Goal: Task Accomplishment & Management: Complete application form

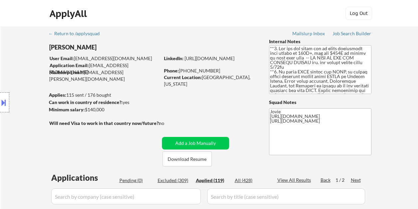
select select ""applied""
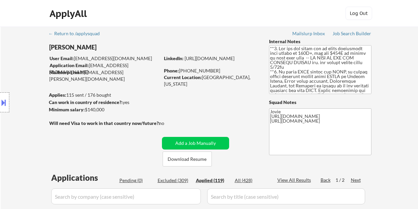
select select ""applied""
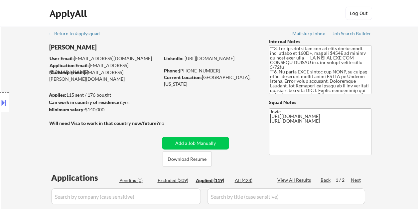
select select ""applied""
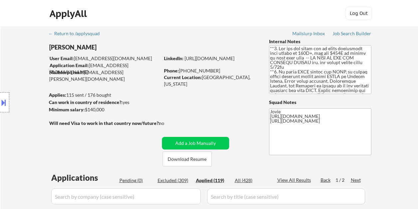
select select ""applied""
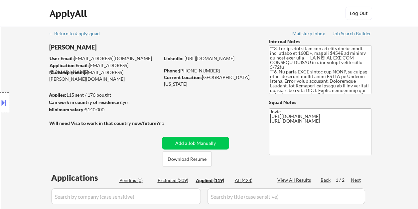
select select ""applied""
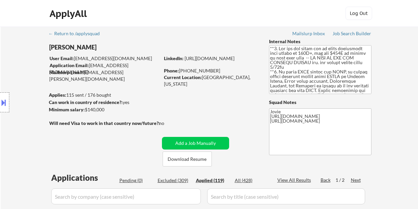
select select ""applied""
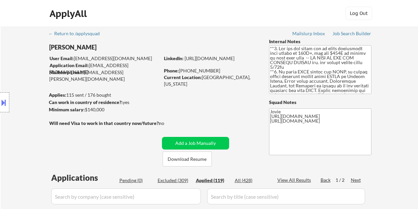
select select ""applied""
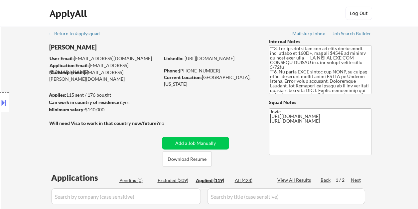
select select ""applied""
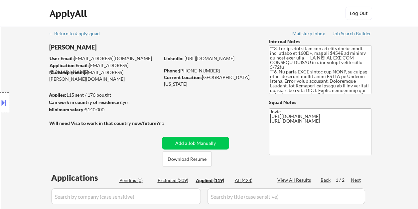
select select ""applied""
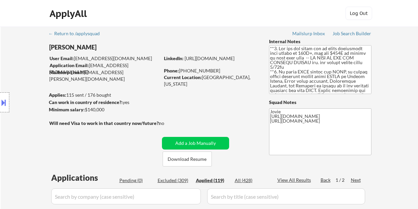
select select ""applied""
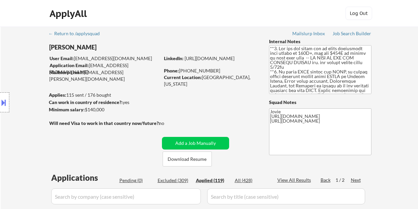
select select ""applied""
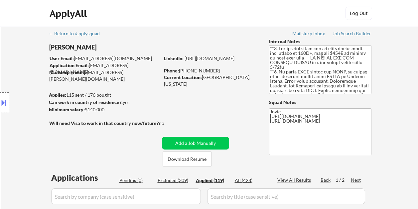
select select ""applied""
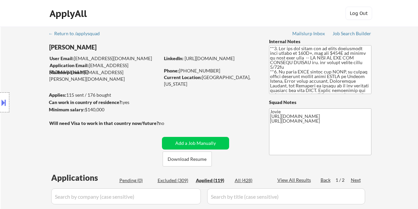
select select ""applied""
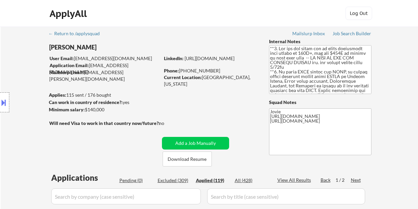
select select ""applied""
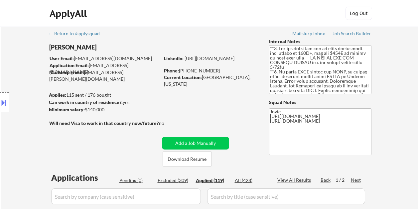
select select ""applied""
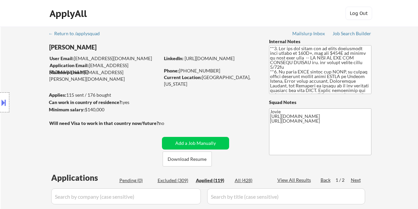
select select ""applied""
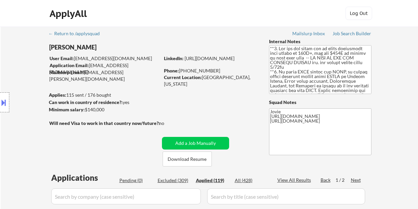
select select ""applied""
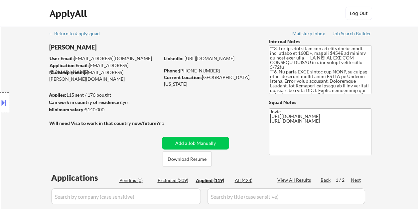
select select ""applied""
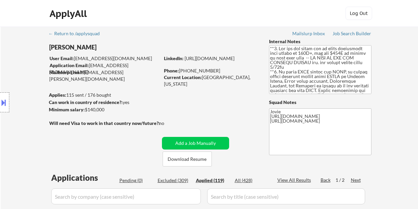
select select ""applied""
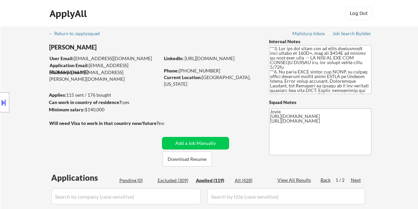
select select ""applied""
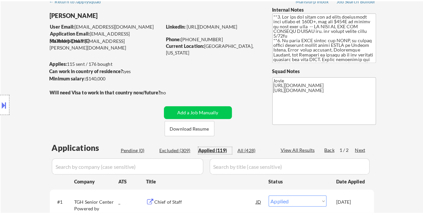
scroll to position [325, 0]
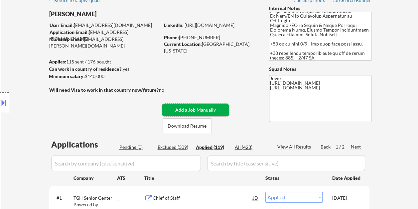
click at [211, 108] on button "Add a Job Manually" at bounding box center [195, 110] width 67 height 13
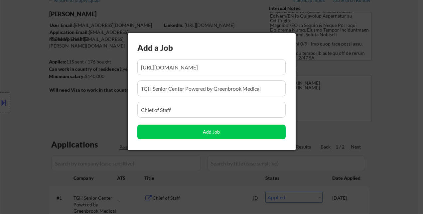
scroll to position [0, 96]
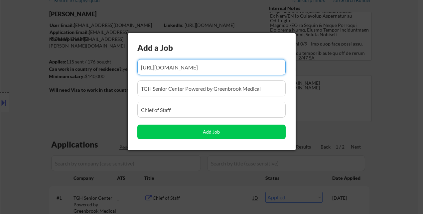
click at [181, 67] on input "input" at bounding box center [211, 67] width 148 height 16
paste input "[URL][DOMAIN_NAME]"
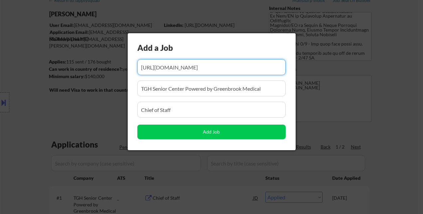
type input "[URL][DOMAIN_NAME]"
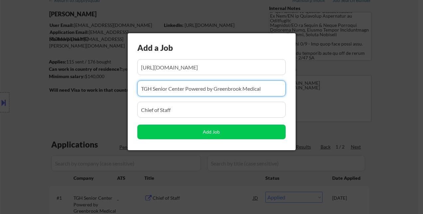
click at [161, 86] on input "input" at bounding box center [211, 88] width 148 height 16
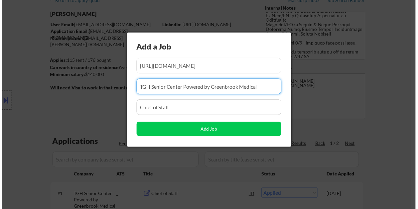
scroll to position [0, 0]
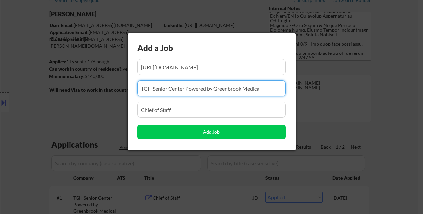
click at [161, 86] on input "input" at bounding box center [211, 88] width 148 height 16
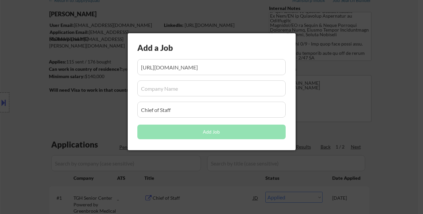
click at [164, 87] on input "input" at bounding box center [211, 88] width 148 height 16
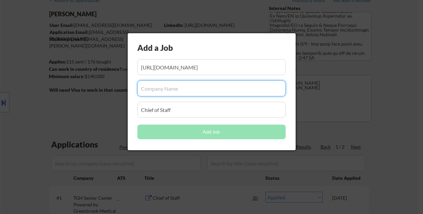
paste input "WellSense Health Plan"
type input "WellSense Health Plan"
click at [180, 107] on input "input" at bounding box center [211, 110] width 148 height 16
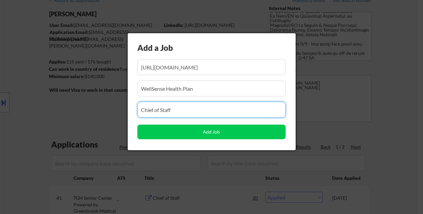
click at [180, 107] on input "input" at bounding box center [211, 110] width 148 height 16
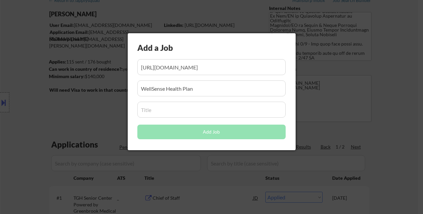
click at [182, 107] on input "input" at bounding box center [211, 110] width 148 height 16
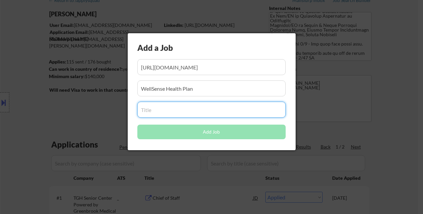
paste input "Senior Director, Operational Quality & Compliance"
type input "Senior Director, Operational Quality & Compliance"
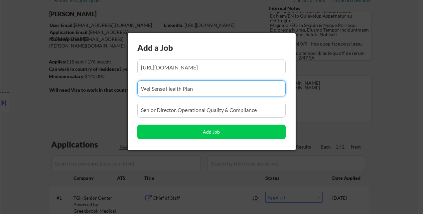
click at [206, 89] on input "input" at bounding box center [211, 88] width 148 height 16
click at [203, 67] on input "input" at bounding box center [211, 67] width 148 height 16
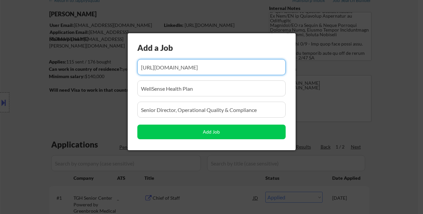
click at [199, 88] on input "input" at bounding box center [211, 88] width 148 height 16
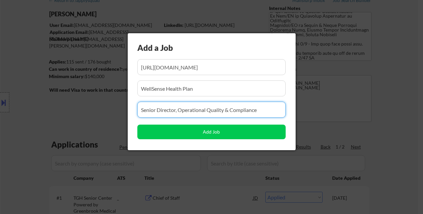
click at [198, 110] on input "input" at bounding box center [211, 110] width 148 height 16
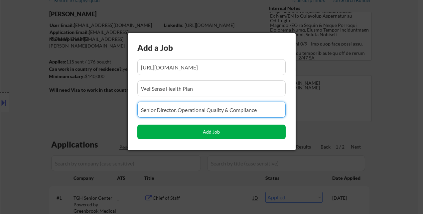
click at [208, 130] on button "Add Job" at bounding box center [211, 132] width 148 height 15
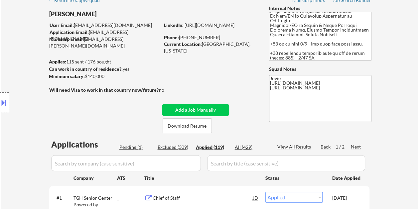
click at [132, 148] on div "Pending (1)" at bounding box center [135, 147] width 33 height 7
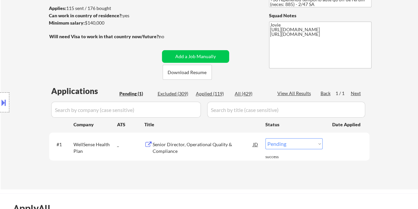
scroll to position [100, 0]
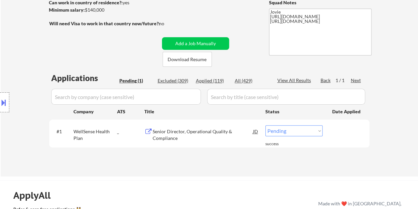
drag, startPoint x: 89, startPoint y: 138, endPoint x: 82, endPoint y: 138, distance: 7.3
click at [82, 138] on div "Location Inclusions: country:[GEOGRAPHIC_DATA]" at bounding box center [59, 102] width 119 height 123
click at [255, 133] on div "JD" at bounding box center [255, 131] width 7 height 12
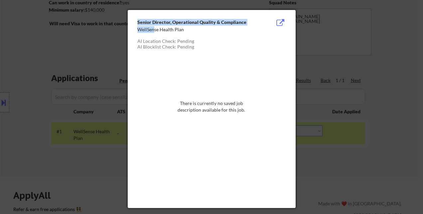
drag, startPoint x: 135, startPoint y: 29, endPoint x: 154, endPoint y: 29, distance: 19.6
click at [154, 29] on div "Senior Director, Operational Quality & Compliance WellSense Health Plan AI Loca…" at bounding box center [212, 109] width 168 height 198
drag, startPoint x: 154, startPoint y: 29, endPoint x: 150, endPoint y: 34, distance: 6.4
click at [151, 34] on div at bounding box center [194, 35] width 115 height 7
drag, startPoint x: 138, startPoint y: 30, endPoint x: 183, endPoint y: 31, distance: 45.2
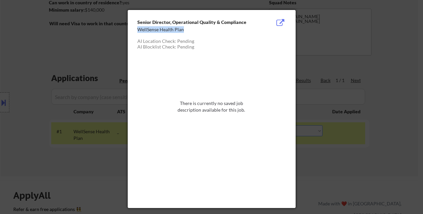
click at [183, 31] on div "WellSense Health Plan" at bounding box center [194, 29] width 115 height 7
copy div "WellSense Health Plan"
click at [382, 68] on div at bounding box center [211, 107] width 423 height 214
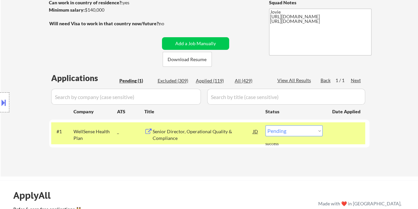
click at [215, 79] on div "Applied (119)" at bounding box center [212, 80] width 33 height 7
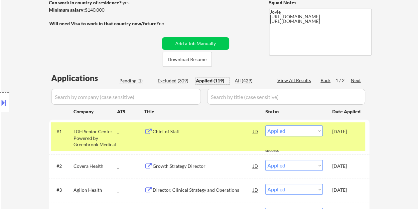
click at [123, 82] on div "Pending (1)" at bounding box center [135, 80] width 33 height 7
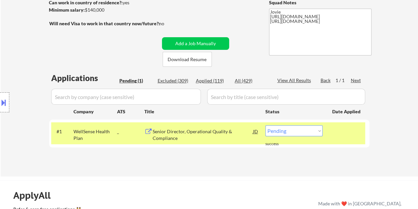
click at [179, 131] on div "Senior Director, Operational Quality & Compliance" at bounding box center [203, 134] width 100 height 13
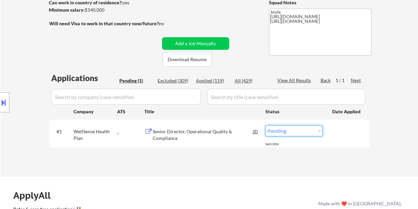
click at [305, 128] on select "Choose an option... Pending Applied Excluded (Questions) Excluded (Expired) Exc…" at bounding box center [293, 130] width 57 height 11
click at [265, 125] on select "Choose an option... Pending Applied Excluded (Questions) Excluded (Expired) Exc…" at bounding box center [293, 130] width 57 height 11
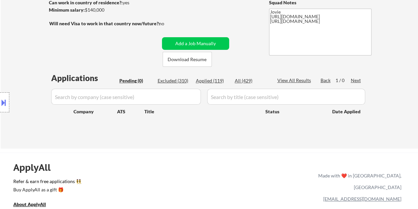
select select ""pending""
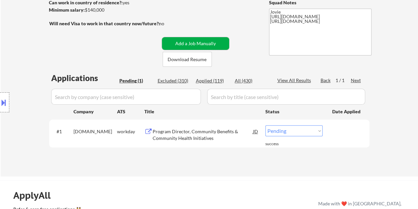
click at [192, 39] on button "Add a Job Manually" at bounding box center [195, 43] width 67 height 13
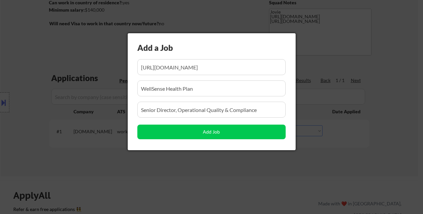
click at [146, 186] on div at bounding box center [211, 107] width 423 height 214
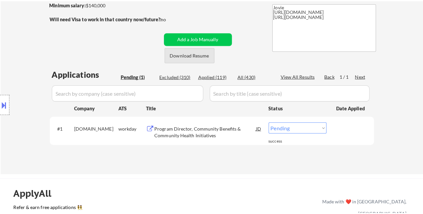
scroll to position [66, 0]
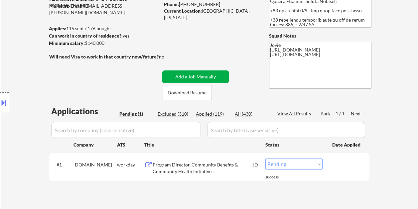
click at [182, 74] on button "Add a Job Manually" at bounding box center [195, 76] width 67 height 13
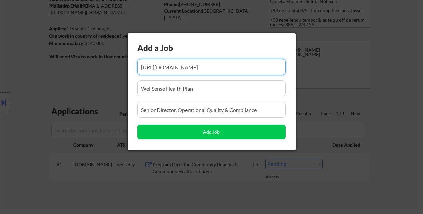
click at [179, 67] on input "input" at bounding box center [211, 67] width 148 height 16
paste input "[URL][DOMAIN_NAME]"
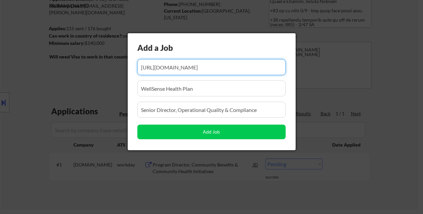
type input "[URL][DOMAIN_NAME]"
click at [160, 86] on input "input" at bounding box center [211, 88] width 148 height 16
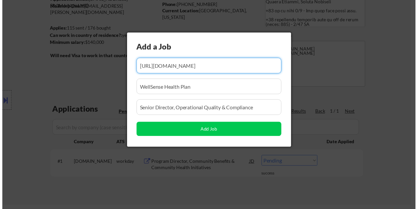
scroll to position [0, 0]
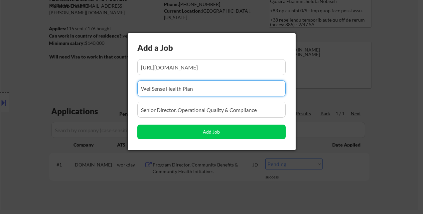
click at [160, 86] on input "input" at bounding box center [211, 88] width 148 height 16
paste input "360training"
type input "360training"
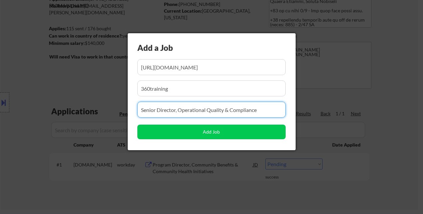
click at [157, 106] on input "input" at bounding box center [211, 110] width 148 height 16
click at [157, 107] on input "input" at bounding box center [211, 110] width 148 height 16
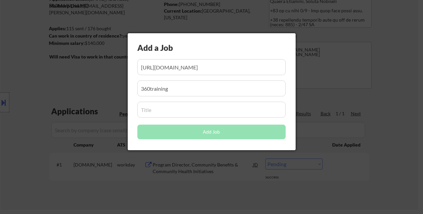
click at [166, 112] on input "input" at bounding box center [211, 110] width 148 height 16
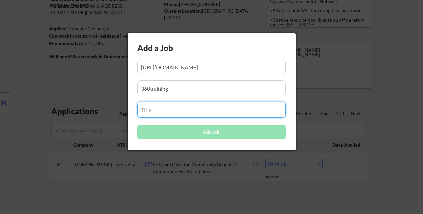
paste input "Senior Manager, Acquired Business Integrations"
type input "Senior Manager, Acquired Business Integrations"
click at [190, 89] on input "input" at bounding box center [211, 88] width 148 height 16
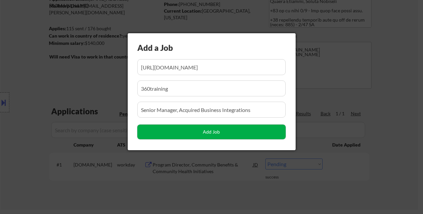
click at [198, 130] on button "Add Job" at bounding box center [211, 132] width 148 height 15
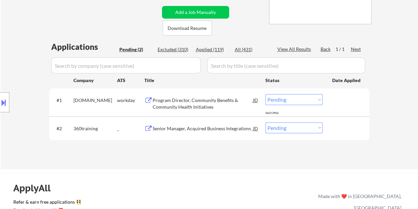
scroll to position [133, 0]
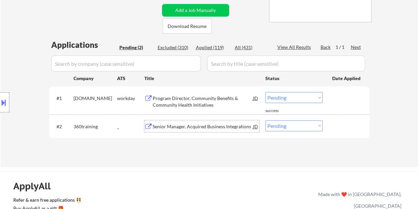
click at [209, 125] on div "Senior Manager, Acquired Business Integrations" at bounding box center [203, 126] width 100 height 7
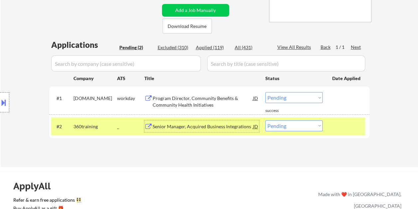
click at [318, 124] on select "Choose an option... Pending Applied Excluded (Questions) Excluded (Expired) Exc…" at bounding box center [293, 125] width 57 height 11
select select ""applied""
click at [265, 120] on select "Choose an option... Pending Applied Excluded (Questions) Excluded (Expired) Exc…" at bounding box center [293, 125] width 57 height 11
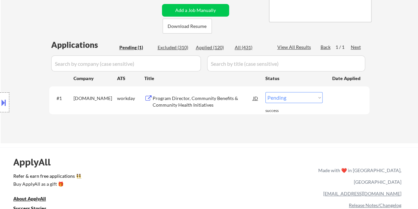
click at [188, 101] on div "Program Director, Community Benefits & Community Health Initiatives" at bounding box center [203, 101] width 100 height 13
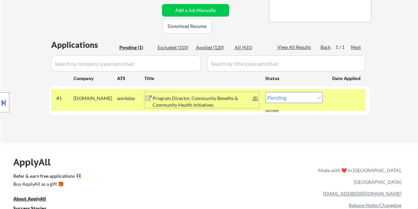
click at [315, 94] on select "Choose an option... Pending Applied Excluded (Questions) Excluded (Expired) Exc…" at bounding box center [293, 97] width 57 height 11
select select ""applied""
click at [265, 92] on select "Choose an option... Pending Applied Excluded (Questions) Excluded (Expired) Exc…" at bounding box center [293, 97] width 57 height 11
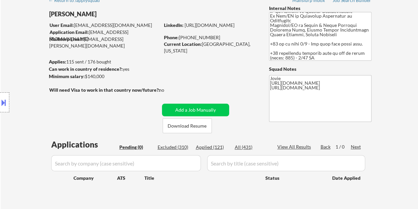
scroll to position [66, 0]
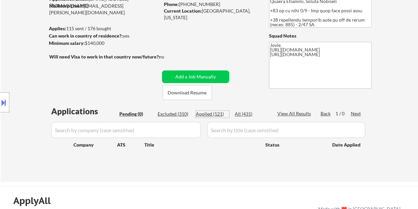
click at [212, 115] on div "Applied (121)" at bounding box center [212, 114] width 33 height 7
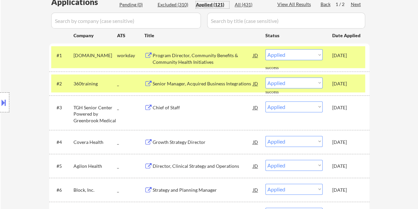
scroll to position [133, 0]
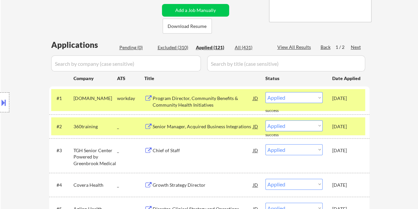
click at [107, 97] on div "Location Inclusions: country:[GEOGRAPHIC_DATA]" at bounding box center [59, 102] width 119 height 123
click at [106, 122] on div "Location Inclusions: country:[GEOGRAPHIC_DATA]" at bounding box center [59, 102] width 119 height 123
click at [152, 125] on button at bounding box center [148, 127] width 8 height 6
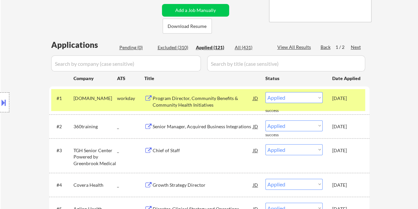
click at [338, 100] on div "[DATE]" at bounding box center [346, 98] width 29 height 7
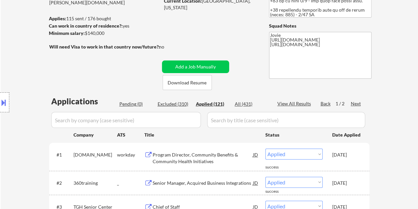
scroll to position [66, 0]
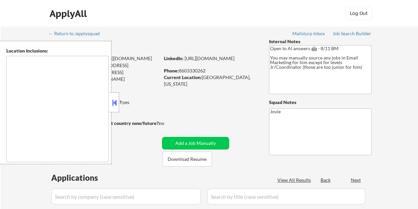
click at [116, 100] on button at bounding box center [114, 103] width 7 height 10
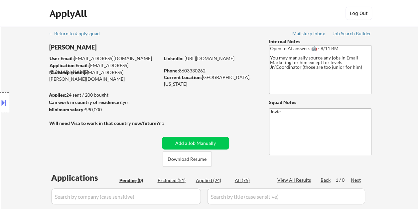
click at [8, 106] on div at bounding box center [4, 102] width 9 height 20
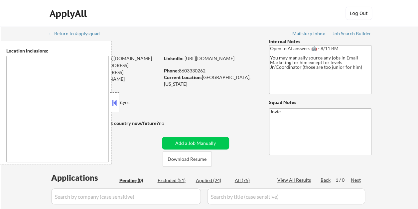
click at [114, 107] on button at bounding box center [114, 103] width 7 height 10
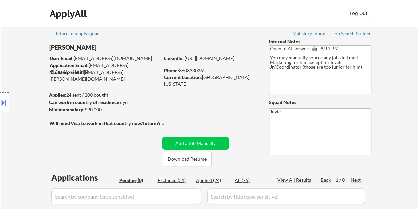
click at [204, 181] on div "Applied (24)" at bounding box center [212, 180] width 33 height 7
select select ""applied""
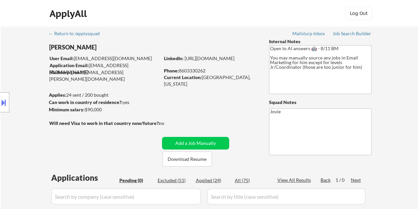
select select ""applied""
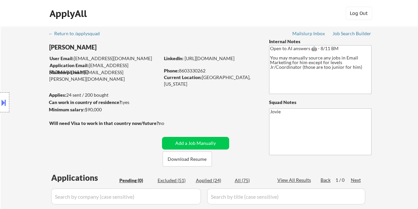
select select ""applied""
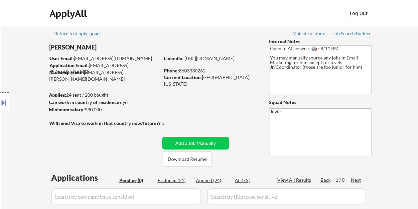
select select ""applied""
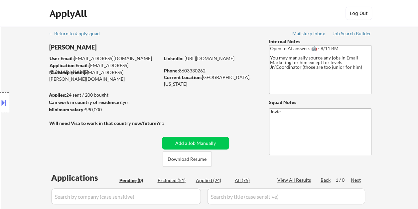
select select ""applied""
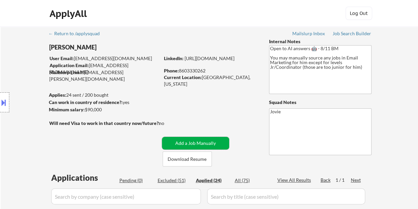
click at [200, 142] on button "Add a Job Manually" at bounding box center [195, 143] width 67 height 13
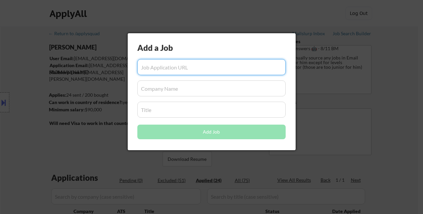
click at [175, 69] on input "input" at bounding box center [211, 67] width 148 height 16
paste input "https://www.simplyhired.com/job/Orgi3httWeS6cLKoZlwhprt7LwFZQhlTu1VN_D5WhwIYdVm…"
type input "https://www.simplyhired.com/job/Orgi3httWeS6cLKoZlwhprt7LwFZQhlTu1VN_D5WhwIYdVm…"
click at [160, 88] on input "input" at bounding box center [211, 88] width 148 height 16
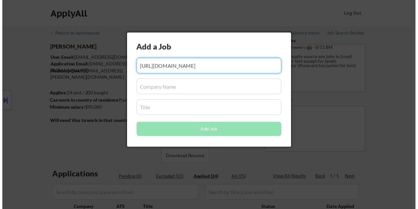
scroll to position [0, 0]
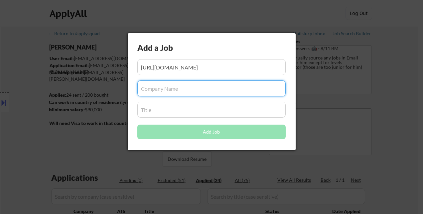
click at [153, 86] on input "input" at bounding box center [211, 88] width 148 height 16
paste input "UserTesting"
type input "UserTesting"
click at [167, 109] on input "input" at bounding box center [211, 110] width 148 height 16
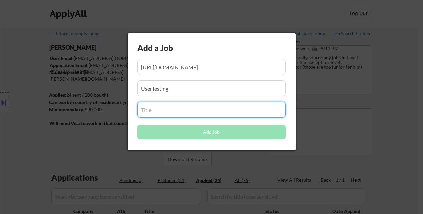
click at [153, 110] on input "input" at bounding box center [211, 110] width 148 height 16
paste input "Senior Segment Marketing Manager, Enterprise"
type input "Senior Segment Marketing Manager, Enterprise"
click at [207, 89] on input "input" at bounding box center [211, 88] width 148 height 16
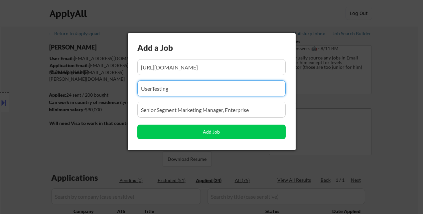
click at [203, 106] on input "input" at bounding box center [211, 110] width 148 height 16
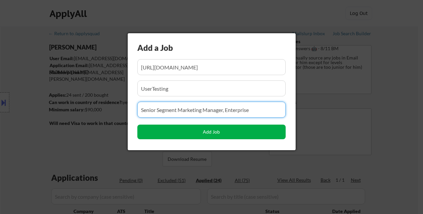
click at [206, 130] on button "Add Job" at bounding box center [211, 132] width 148 height 15
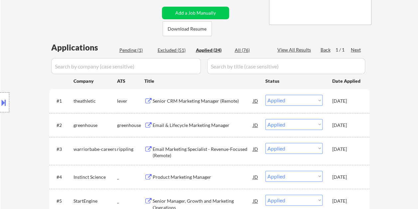
scroll to position [133, 0]
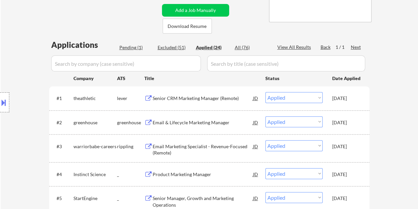
click at [132, 44] on div "Pending (1)" at bounding box center [135, 47] width 33 height 7
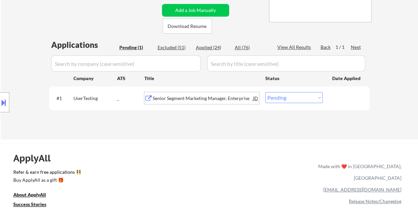
click at [181, 95] on div "Senior Segment Marketing Manager, Enterprise" at bounding box center [203, 98] width 100 height 7
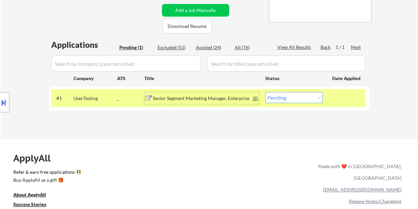
click at [273, 98] on select "Choose an option... Pending Applied Excluded (Questions) Excluded (Expired) Exc…" at bounding box center [293, 97] width 57 height 11
select select ""excluded__bad_match_""
click at [265, 92] on select "Choose an option... Pending Applied Excluded (Questions) Excluded (Expired) Exc…" at bounding box center [293, 97] width 57 height 11
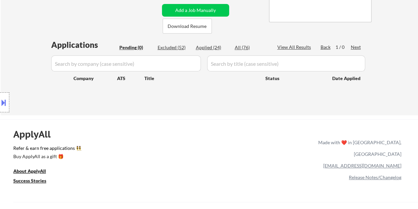
click at [232, 130] on div "ApplyAll Refer & earn free applications 👯‍♀️ Buy ApplyAll as a gift 🎁 About App…" at bounding box center [209, 176] width 418 height 105
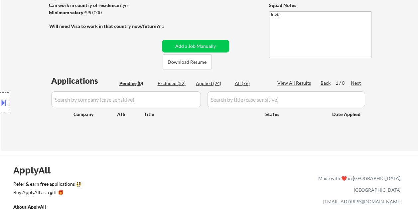
scroll to position [66, 0]
